Goal: Leave review/rating: Leave review/rating

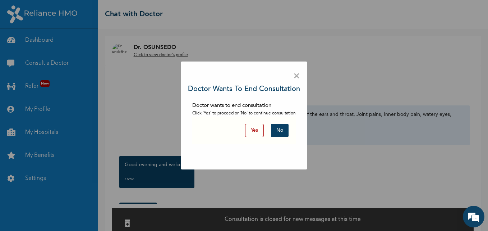
scroll to position [708, 0]
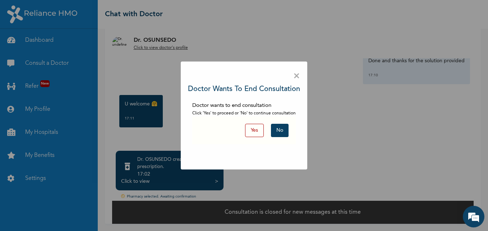
click at [254, 132] on button "Yes" at bounding box center [254, 130] width 19 height 13
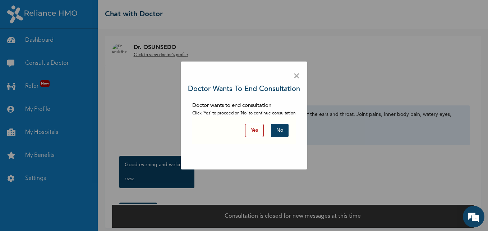
scroll to position [4, 0]
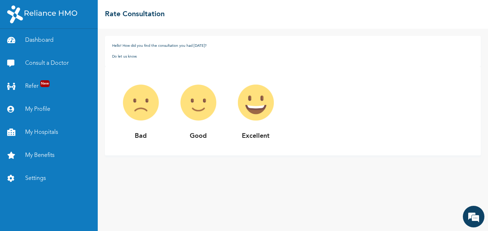
click at [182, 126] on div "Bad Good Excellent" at bounding box center [293, 110] width 376 height 89
click at [266, 106] on img at bounding box center [255, 102] width 57 height 57
click at [259, 137] on p "Excellent" at bounding box center [255, 136] width 57 height 10
click at [252, 117] on img at bounding box center [255, 102] width 57 height 57
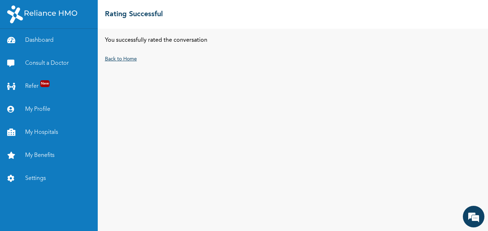
click at [122, 60] on link "Back to Home" at bounding box center [121, 58] width 32 height 5
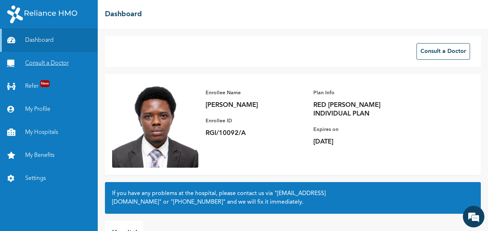
click at [53, 64] on link "Consult a Doctor" at bounding box center [49, 63] width 98 height 23
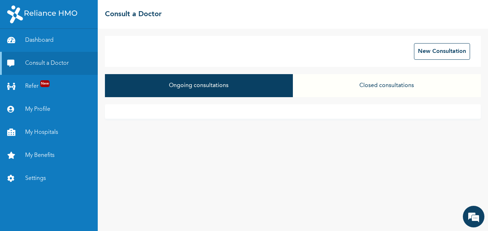
click at [247, 90] on button "Ongoing consultations" at bounding box center [199, 85] width 188 height 23
click at [383, 90] on button "Closed consultations" at bounding box center [387, 85] width 188 height 23
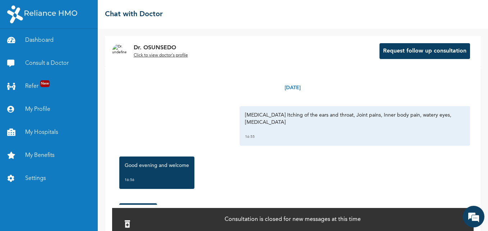
scroll to position [395, 0]
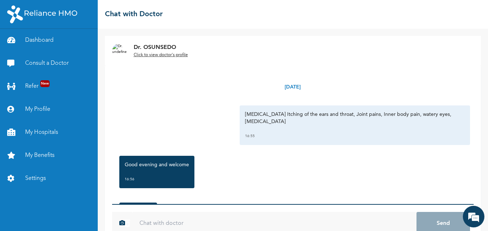
scroll to position [356, 0]
